Goal: Task Accomplishment & Management: Manage account settings

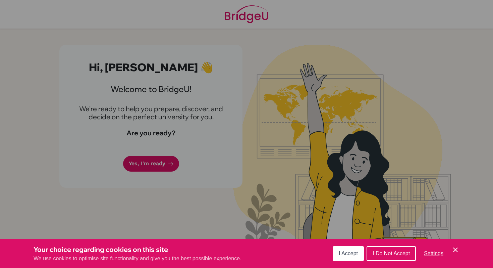
click at [354, 253] on span "I Accept" at bounding box center [348, 253] width 19 height 6
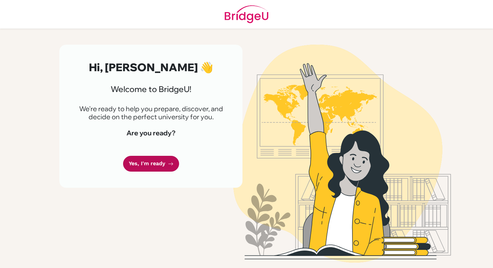
click at [138, 160] on link "Yes, I'm ready" at bounding box center [151, 164] width 56 height 16
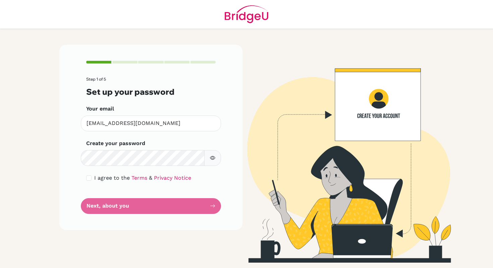
click at [213, 157] on icon "button" at bounding box center [212, 157] width 5 height 5
click at [211, 155] on button "button" at bounding box center [212, 158] width 17 height 16
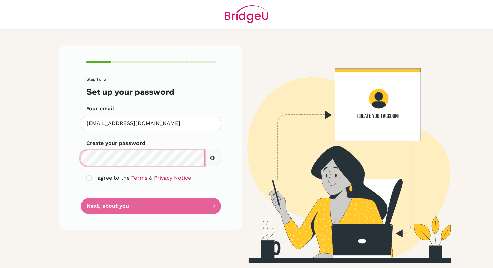
click at [93, 149] on div "Create your password Make sure it's at least 6 characters" at bounding box center [150, 152] width 129 height 26
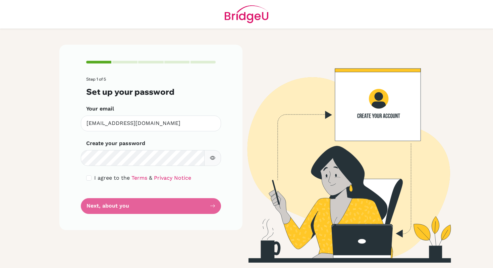
click at [93, 179] on div "I agree to the Terms & Privacy Notice" at bounding box center [150, 178] width 129 height 8
click at [90, 179] on input "checkbox" at bounding box center [88, 177] width 5 height 5
checkbox input "true"
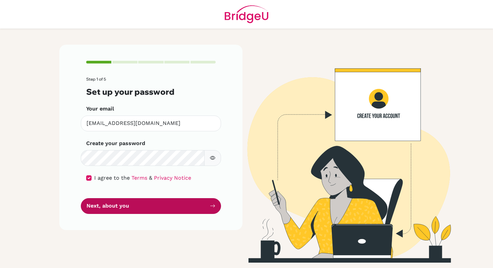
click at [104, 206] on button "Next, about you" at bounding box center [151, 206] width 140 height 16
